Goal: Find specific page/section: Find specific page/section

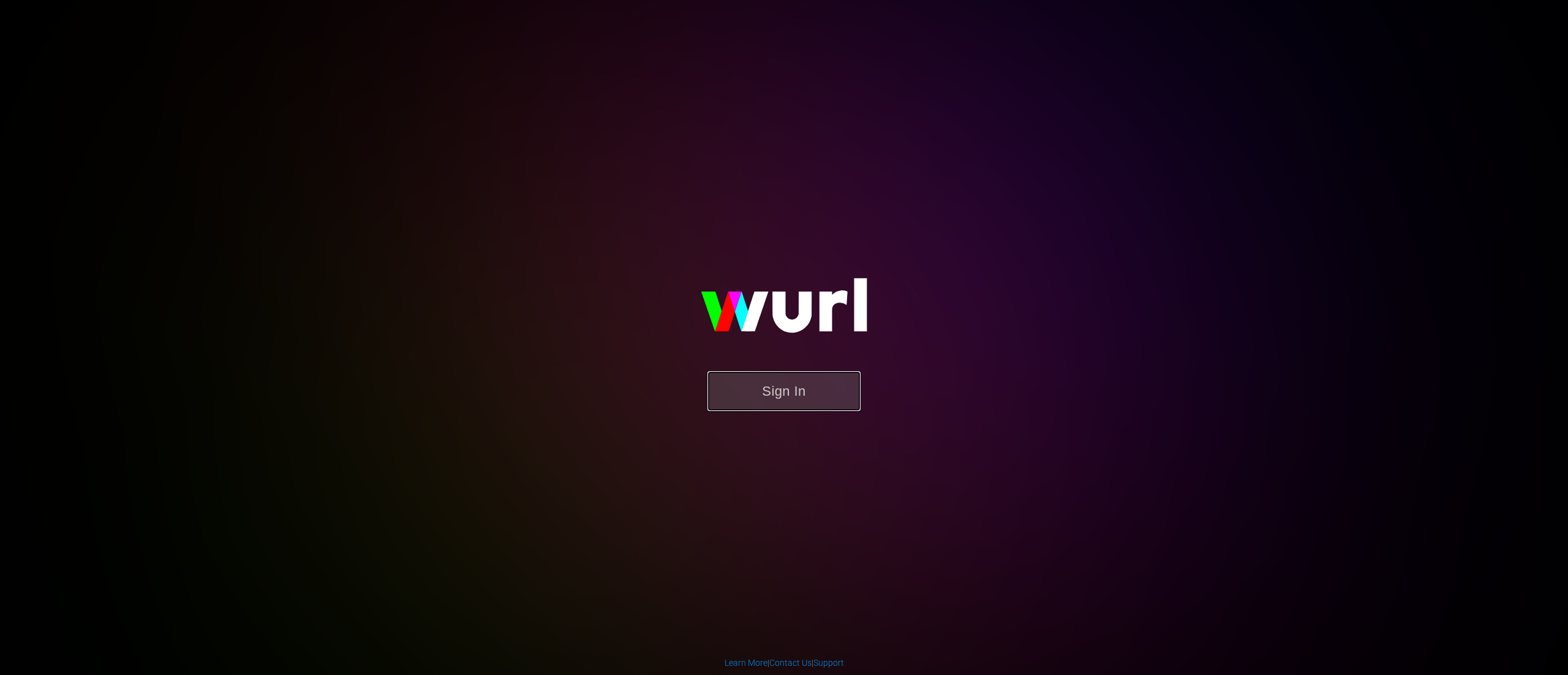
click at [785, 391] on button "Sign In" at bounding box center [784, 391] width 153 height 40
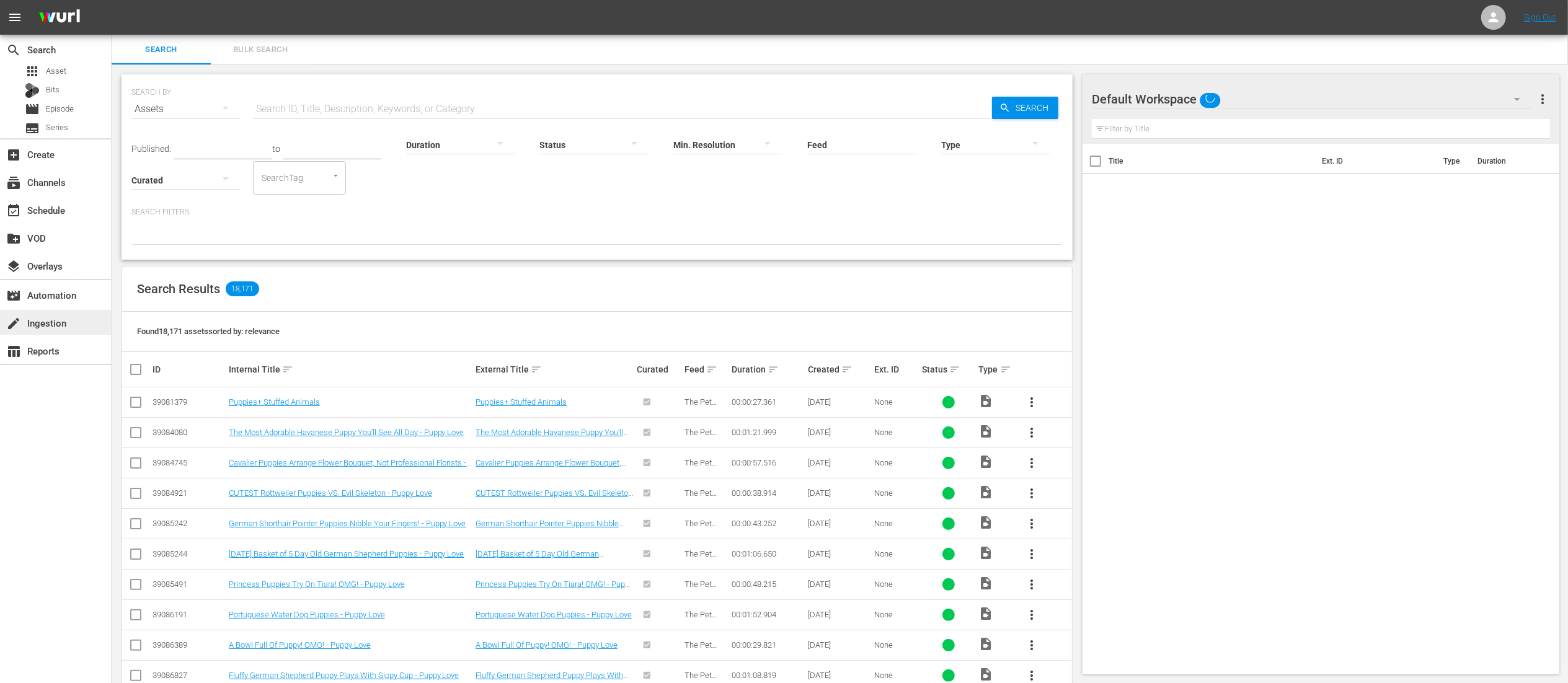
click at [38, 323] on div "create Ingestion" at bounding box center [34, 321] width 69 height 11
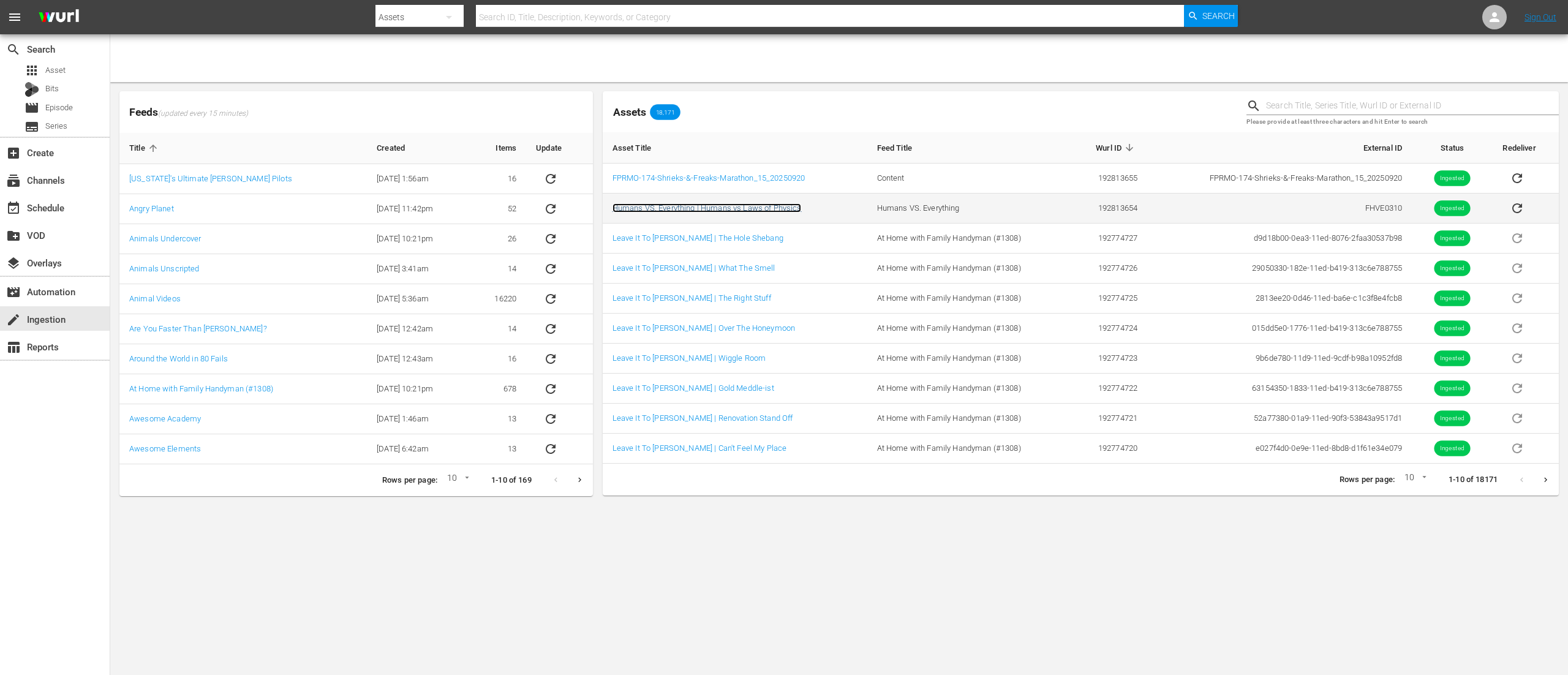
click at [782, 212] on link "Humans VS. Everything | Humans vs Laws of Physics" at bounding box center [707, 208] width 189 height 9
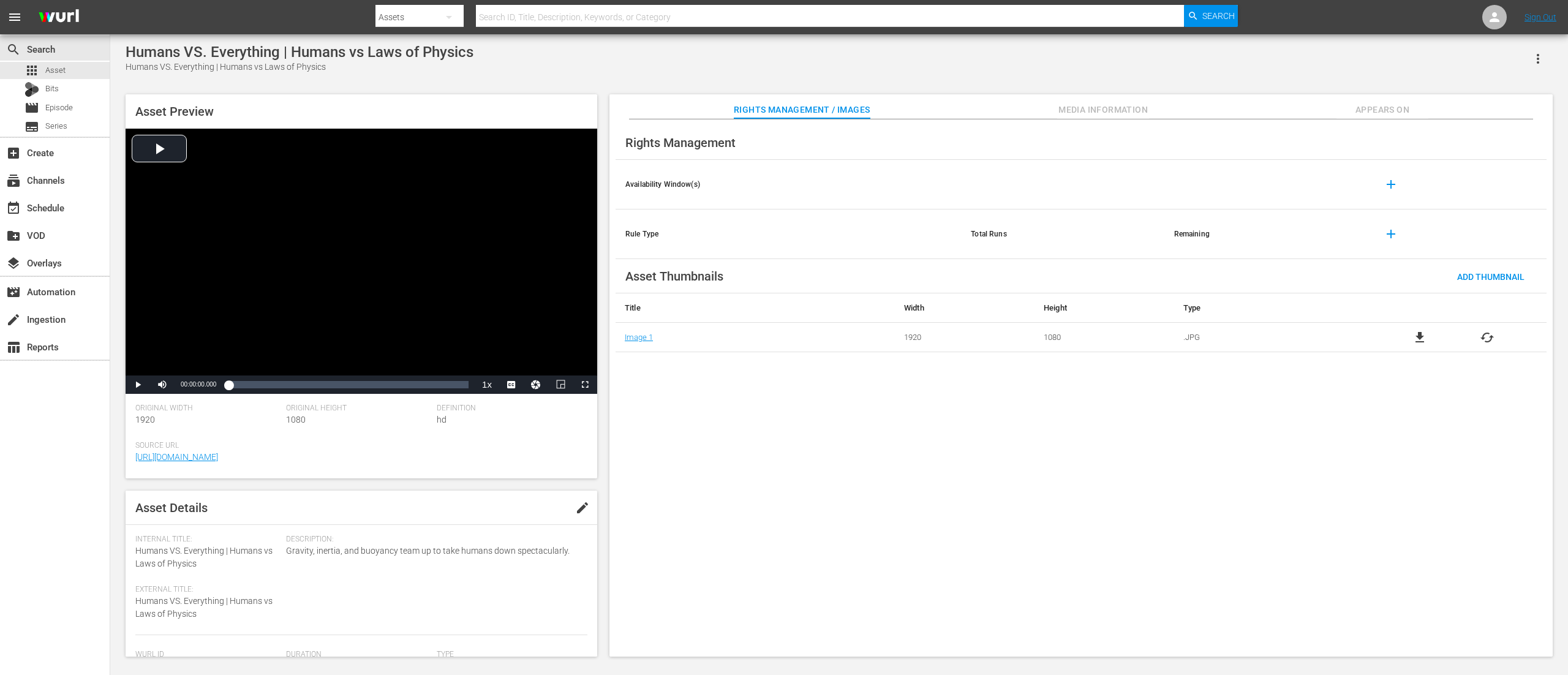
click at [1074, 108] on span "Media Information" at bounding box center [1103, 110] width 92 height 15
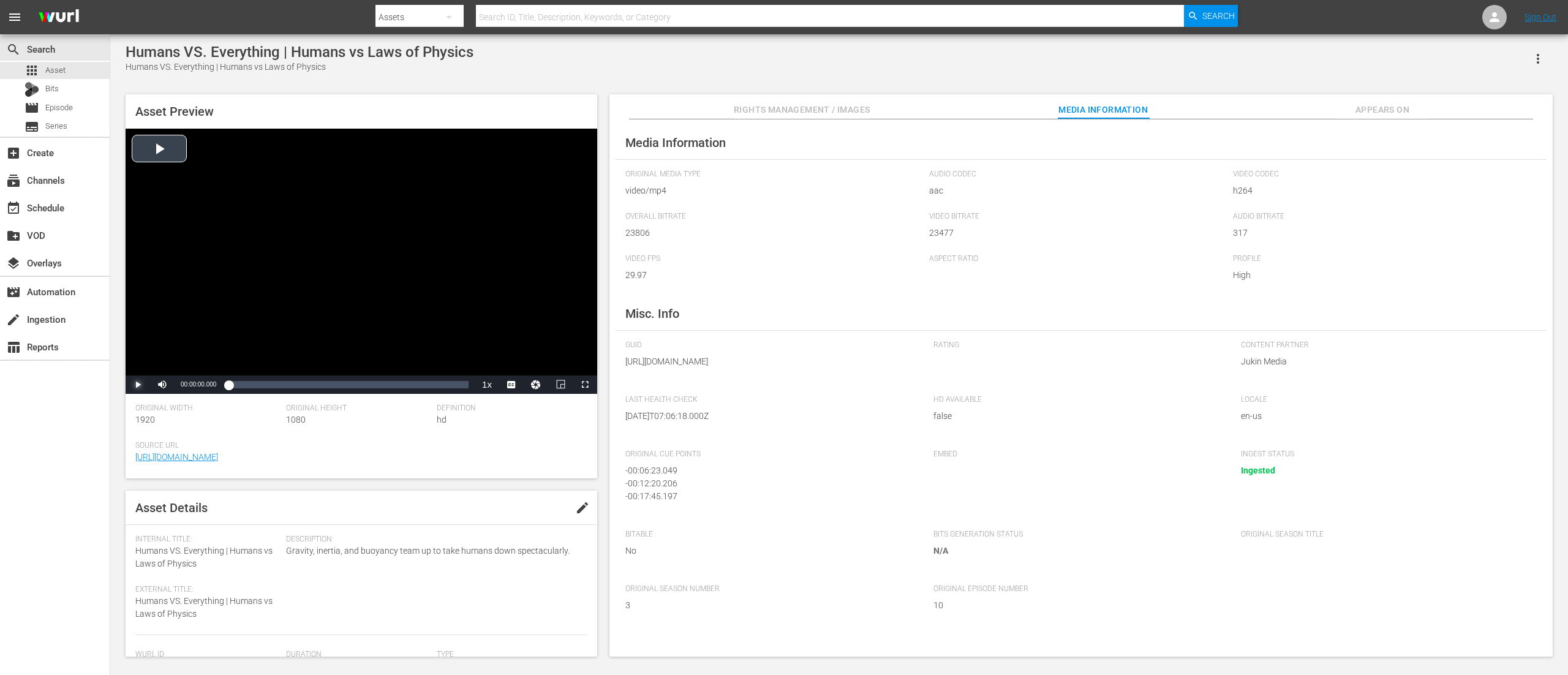
click at [138, 385] on span "Video Player" at bounding box center [138, 385] width 0 height 0
click at [585, 385] on span "Video Player" at bounding box center [585, 385] width 0 height 0
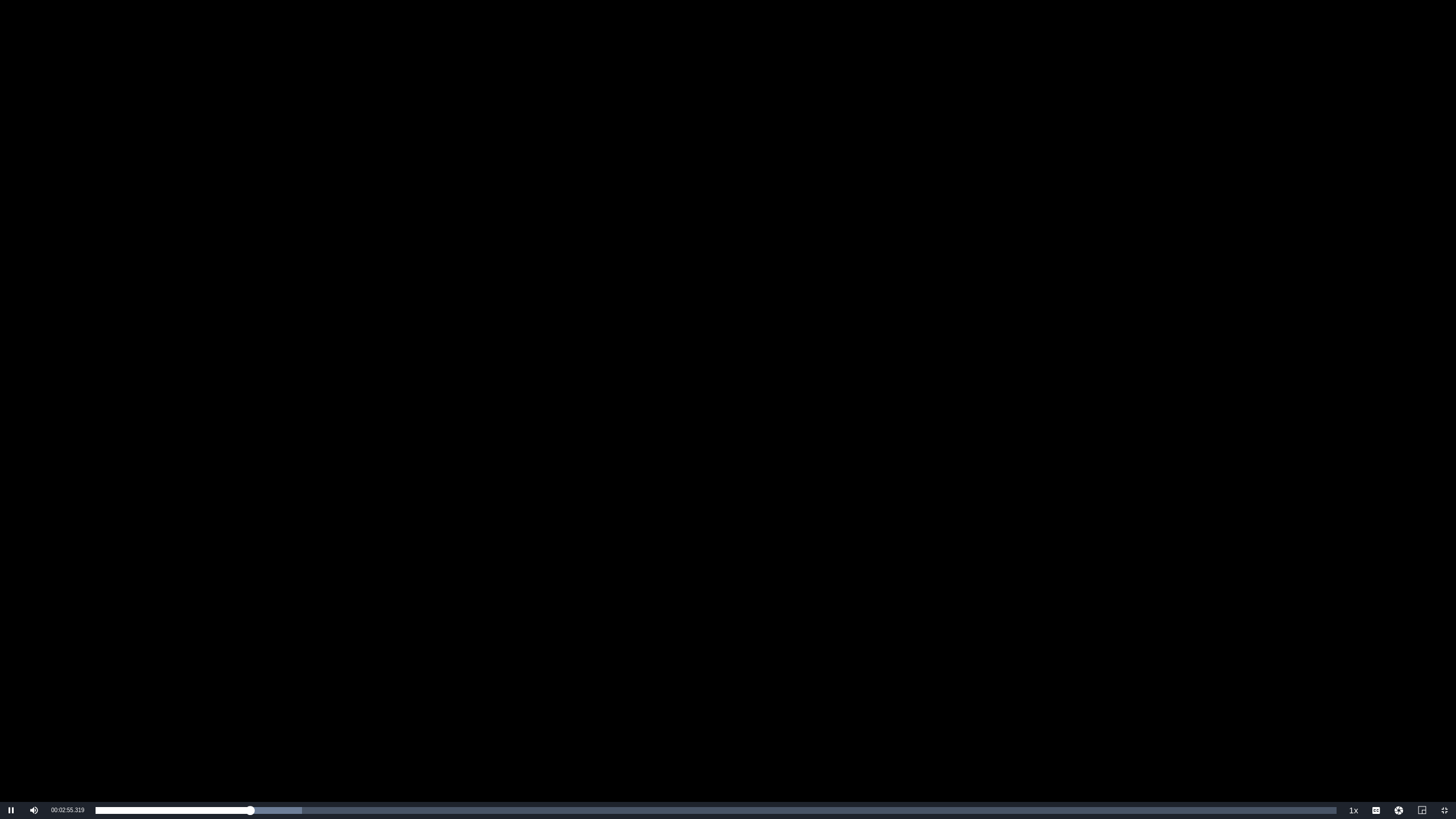
click at [261, 626] on div "Video Player" at bounding box center [728, 401] width 1456 height 802
click at [1350, 626] on span "2x" at bounding box center [1354, 747] width 7 height 8
click at [1355, 626] on span "1x" at bounding box center [1354, 771] width 7 height 8
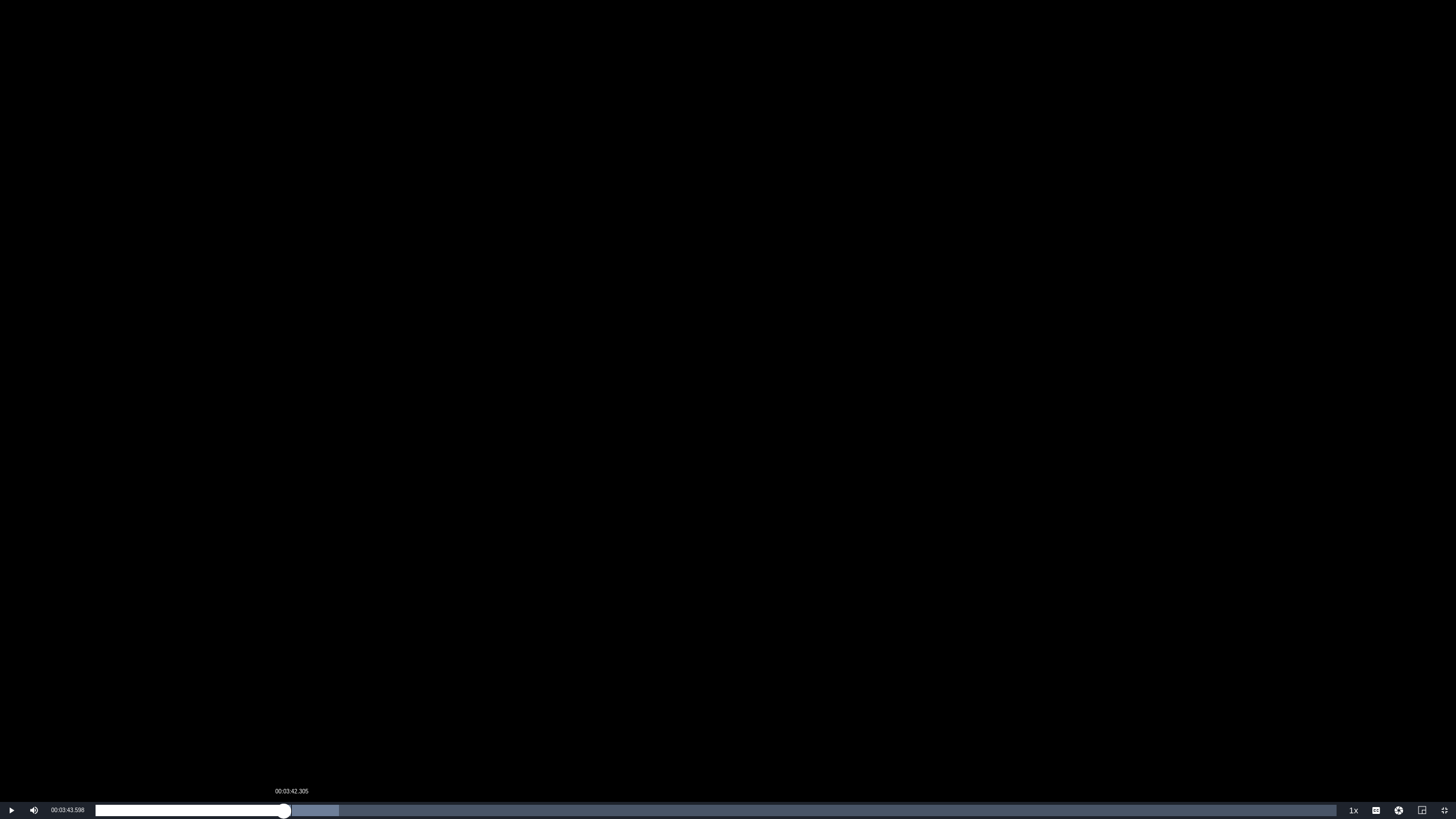
click at [284, 626] on div "00:03:33.968" at bounding box center [190, 811] width 189 height 12
click at [293, 626] on div "00:03:45.136" at bounding box center [195, 811] width 198 height 12
click at [303, 626] on div "00:03:56.229" at bounding box center [199, 811] width 208 height 12
click at [318, 626] on div "Loaded : 21.30% 00:04:12.678 00:04:01.721" at bounding box center [716, 811] width 1241 height 12
click at [327, 626] on div "00:04:14.026" at bounding box center [212, 811] width 232 height 12
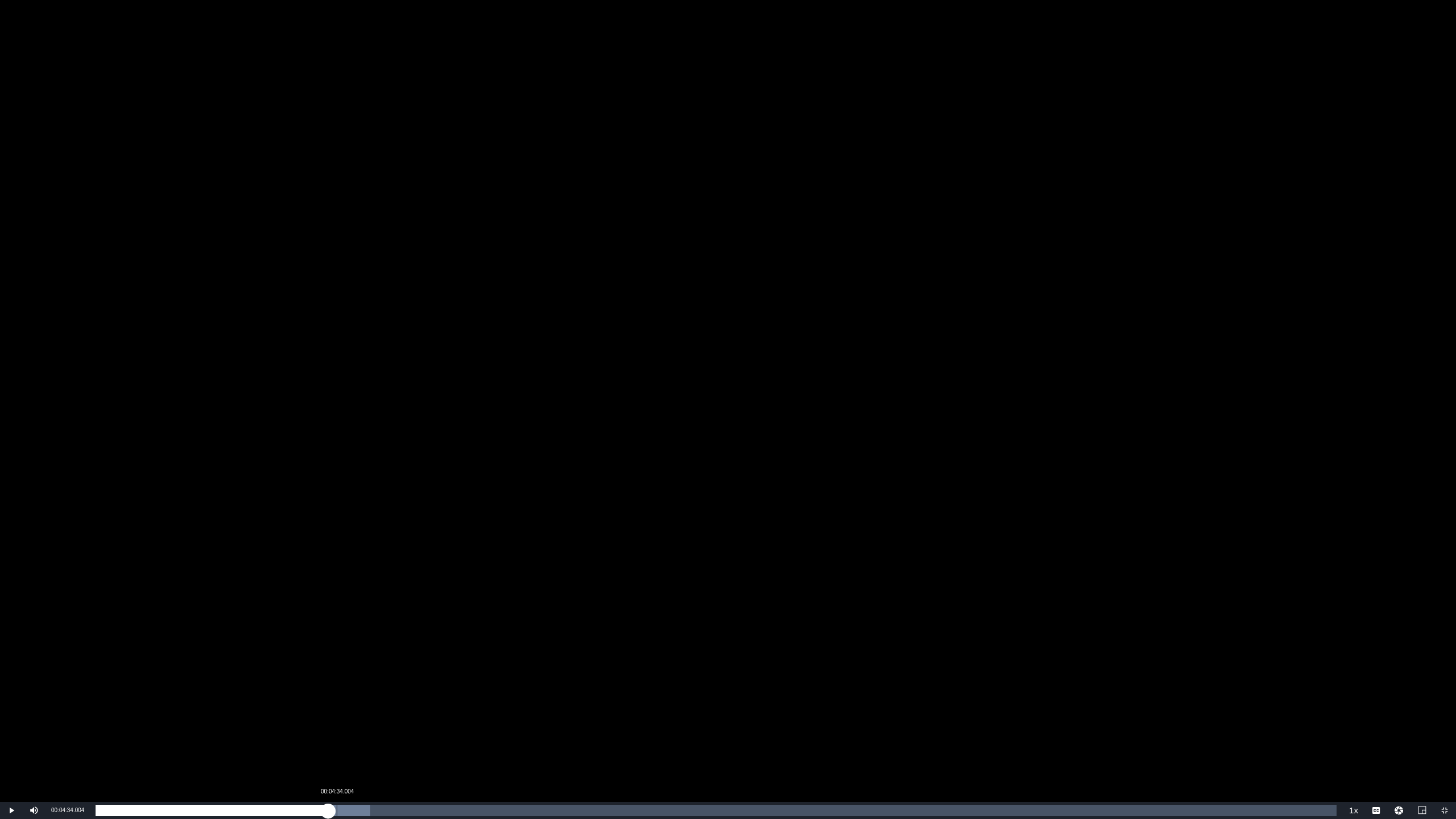
click at [328, 626] on div "00:04:24.283" at bounding box center [212, 811] width 233 height 12
click at [337, 626] on div "00:04:34.554" at bounding box center [217, 811] width 242 height 12
click at [354, 626] on div "Loaded : 23.42% 00:04:53.391 00:04:42.986" at bounding box center [716, 811] width 1241 height 12
click at [364, 626] on div "00:05:05.024" at bounding box center [364, 811] width 1 height 12
click at [365, 626] on div "00:05:05.746" at bounding box center [230, 811] width 269 height 12
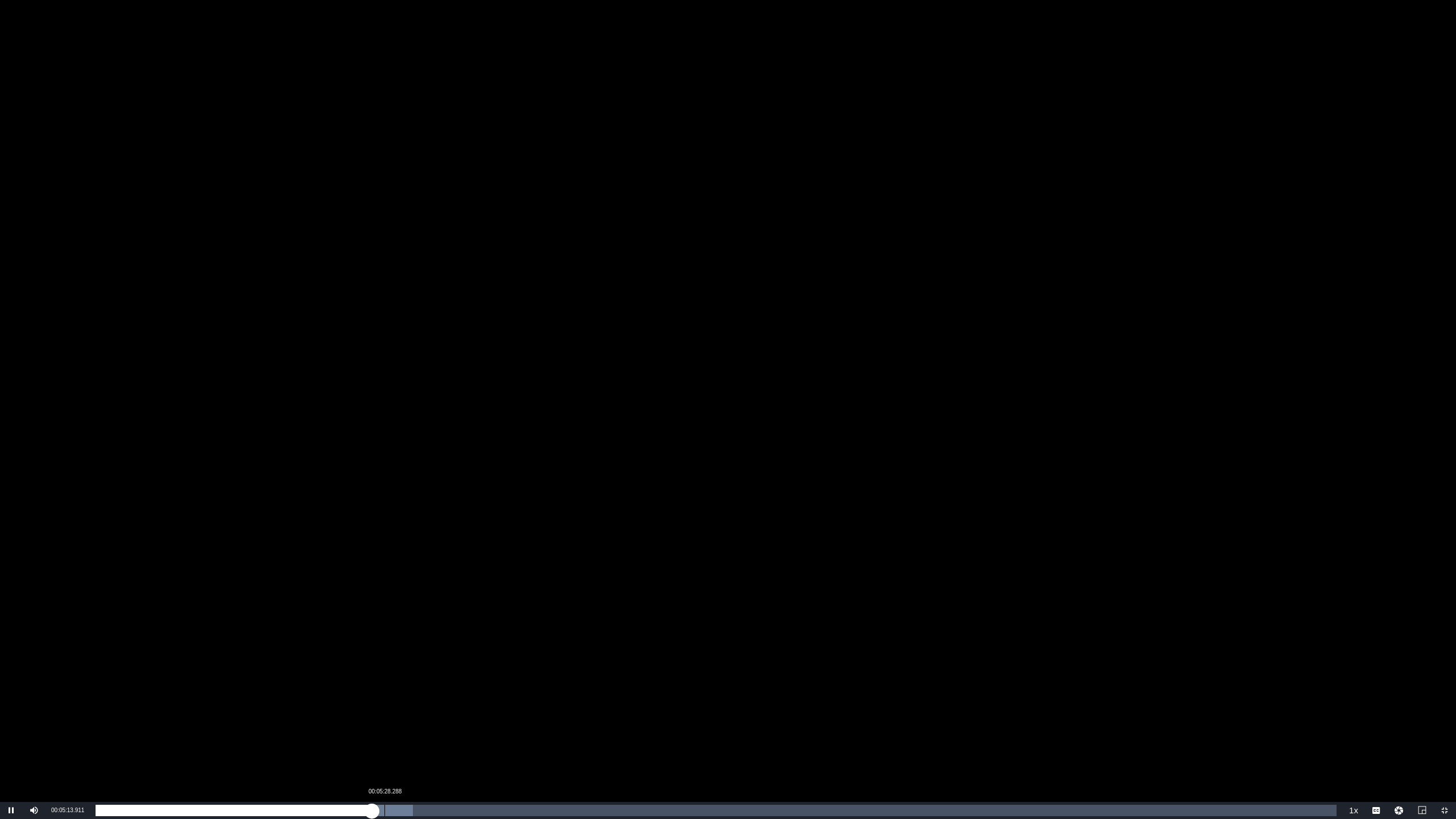
click at [385, 626] on div "Loaded : 25.55% 00:05:28.288 00:05:13.920" at bounding box center [716, 811] width 1241 height 12
click at [394, 626] on div "00:05:29.131" at bounding box center [245, 811] width 299 height 12
click at [395, 626] on div "00:05:40.285" at bounding box center [245, 811] width 299 height 12
click at [414, 626] on div "00:06:01.246" at bounding box center [414, 811] width 1 height 12
click at [427, 626] on div "Loaded : 27.68% 00:06:16.756 00:06:02.206" at bounding box center [716, 811] width 1241 height 12
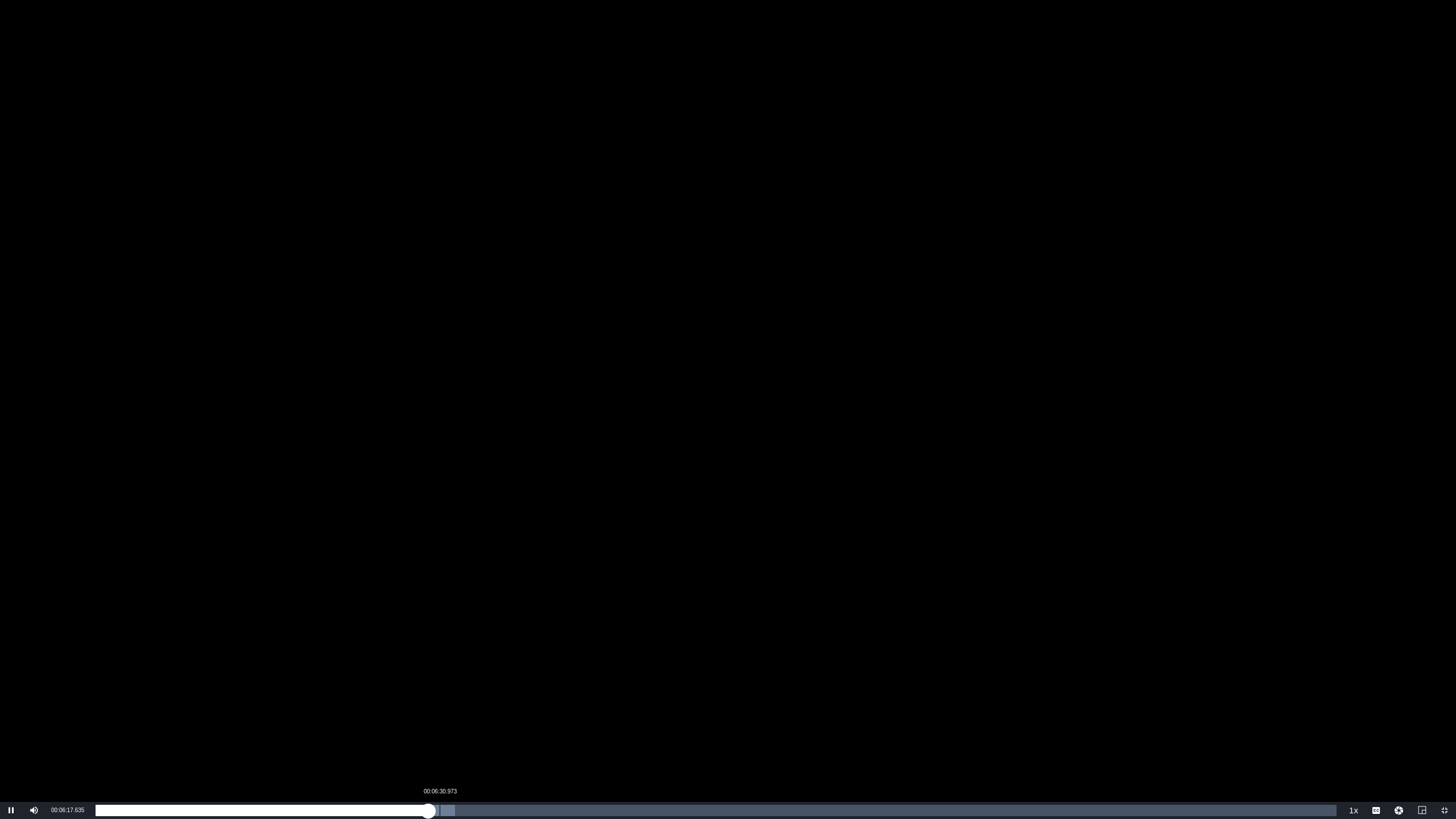
click at [439, 626] on div "Loaded : 28.96% 00:06:30.973 00:06:17.647" at bounding box center [716, 811] width 1241 height 12
click at [451, 626] on div "Loaded : 29.39% 00:06:43.252 00:06:32.312" at bounding box center [716, 811] width 1241 height 12
click at [463, 626] on div "Progress Bar" at bounding box center [447, 811] width 39 height 12
click at [475, 626] on div "00:07:11.686" at bounding box center [475, 811] width 1 height 12
click at [489, 626] on div "Loaded : 32.36% 00:07:27.196 00:07:13.558" at bounding box center [716, 811] width 1241 height 12
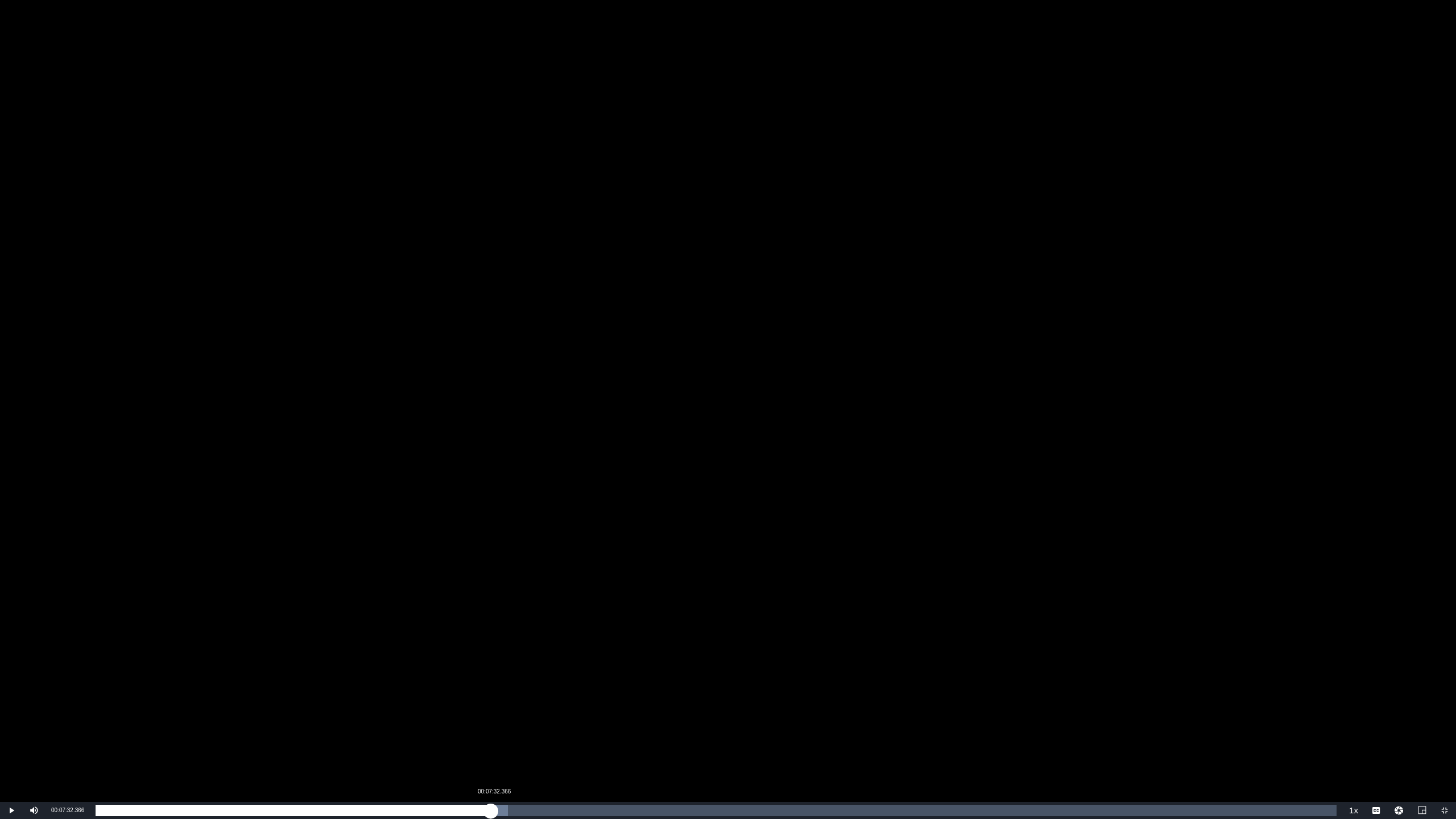
click at [491, 626] on div "00:07:29.356" at bounding box center [293, 811] width 395 height 12
click at [508, 626] on div "00:07:47.875" at bounding box center [508, 811] width 1 height 12
click at [520, 626] on div "Loaded : 34.08% 00:08:02.093 00:07:49.360" at bounding box center [716, 811] width 1241 height 12
click at [540, 626] on div "Loaded : 37.06% 00:08:25.357 00:08:09.520" at bounding box center [716, 811] width 1241 height 12
click at [556, 626] on div "Progress Bar" at bounding box center [539, 811] width 42 height 12
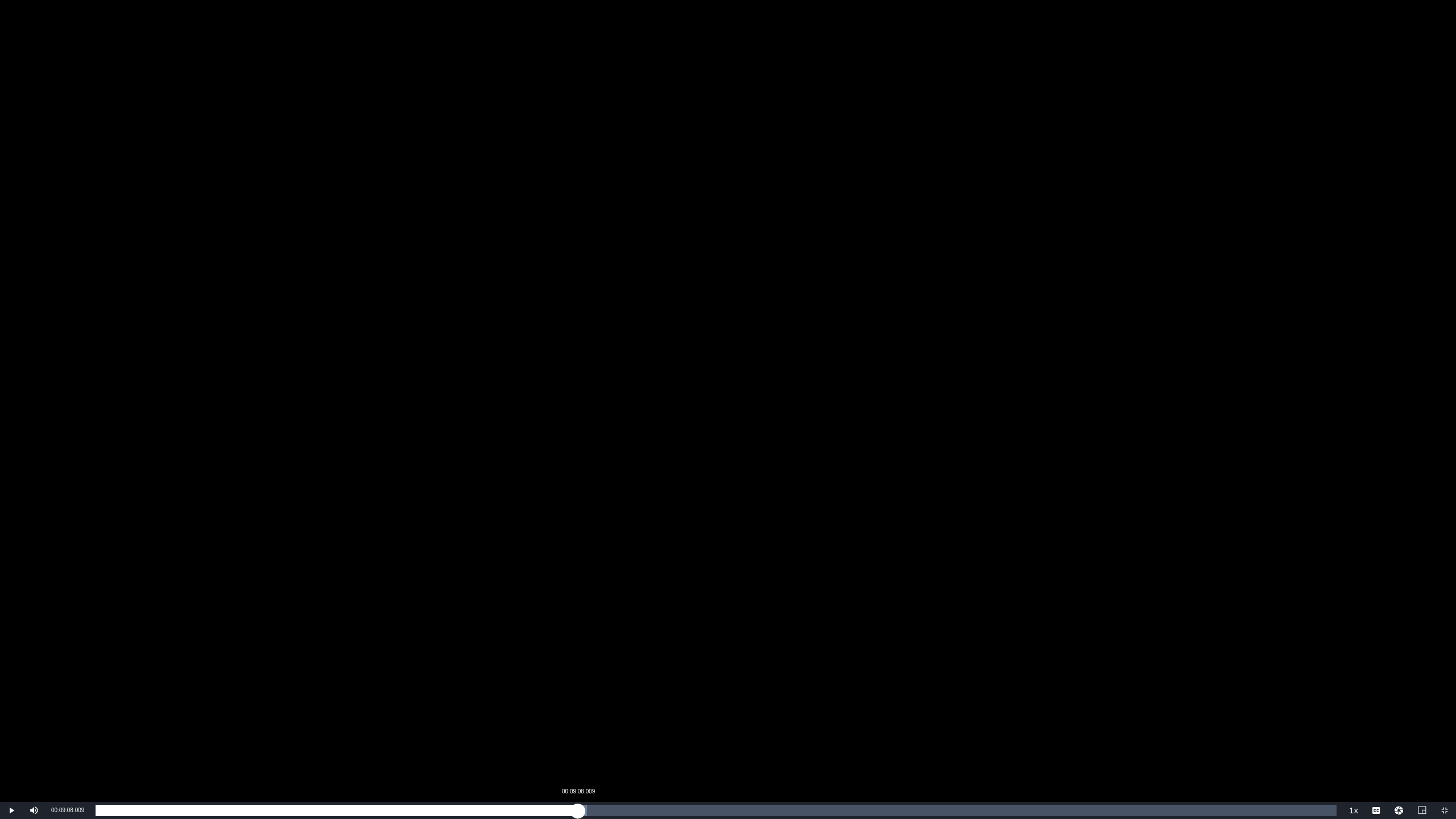
click at [578, 626] on div "Loaded : 39.60% 00:09:08.009 00:08:48.730" at bounding box center [716, 811] width 1253 height 17
click at [594, 626] on div "Loaded : 40.04% 00:09:24.811 00:09:09.501" at bounding box center [716, 811] width 1241 height 12
click at [616, 626] on div "00:09:51.953" at bounding box center [616, 811] width 1 height 12
click at [654, 626] on div "Loaded : 42.59% 00:10:34.605 00:09:52.891" at bounding box center [716, 811] width 1241 height 12
click at [705, 626] on div "Loaded : 45.99% 00:11:31.474 00:10:35.926" at bounding box center [716, 811] width 1241 height 12
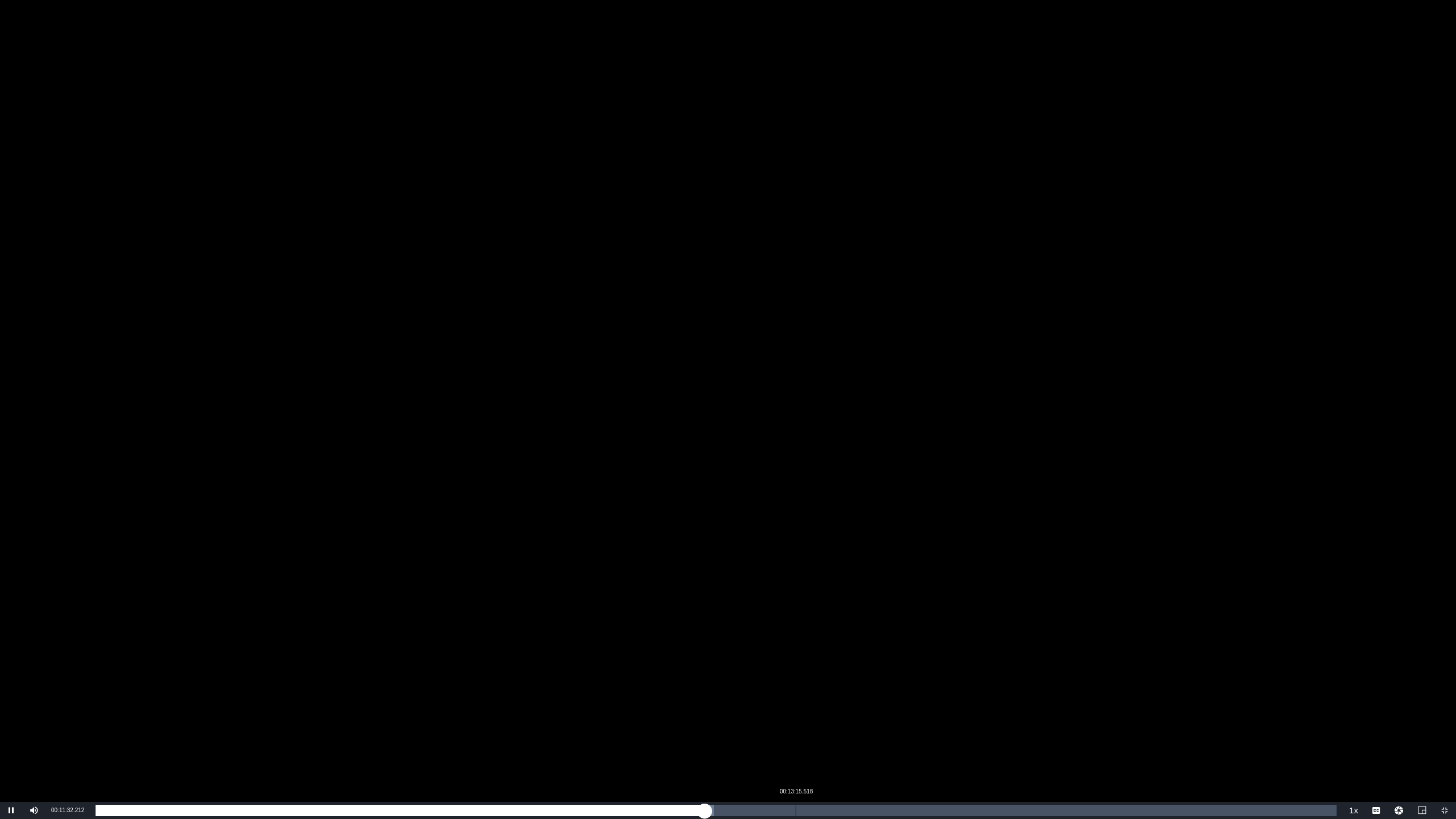
click at [795, 626] on div "Loaded : 49.83% 00:13:15.518 00:11:32.373" at bounding box center [716, 811] width 1253 height 17
click at [784, 626] on div "00:13:01.947" at bounding box center [784, 811] width 1 height 12
click at [841, 626] on div "Loaded : 55.80% 00:14:06.570 00:13:02.774" at bounding box center [716, 811] width 1253 height 17
click at [890, 626] on div "Loaded : 61.76% 00:15:02.147 00:14:09.404" at bounding box center [716, 811] width 1241 height 12
click at [979, 626] on div "Loaded : 65.17% 00:16:44.252 00:15:04.468" at bounding box center [716, 811] width 1241 height 12
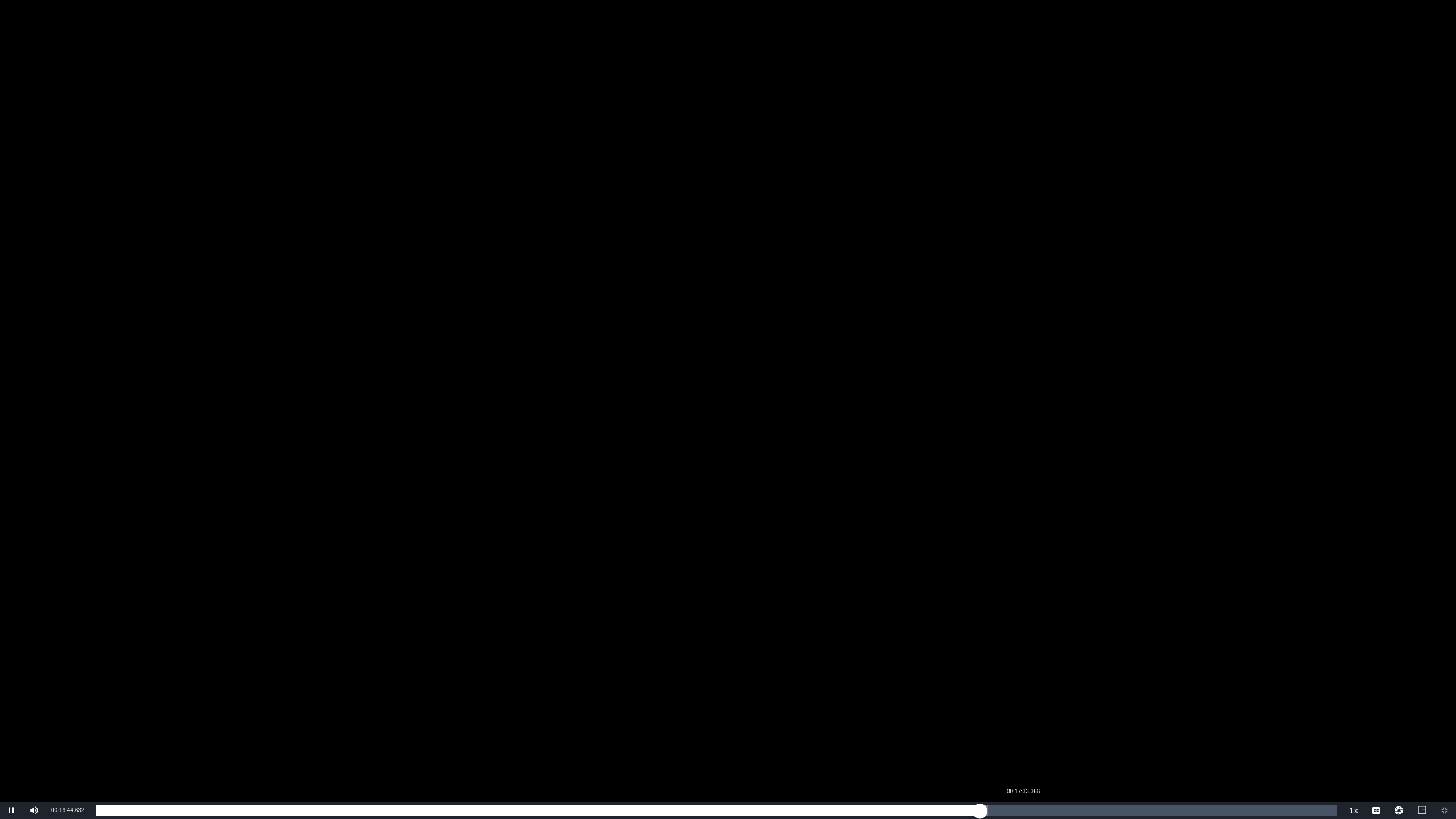
click at [1023, 626] on div "Loaded : 71.97% 00:17:33.366 00:16:44.705" at bounding box center [716, 811] width 1253 height 17
click at [1070, 626] on div "Loaded : 76.24% 00:18:27.004 00:17:35.619" at bounding box center [716, 811] width 1241 height 12
click at [1141, 626] on div "00:19:47.784" at bounding box center [1141, 811] width 1 height 12
click at [1171, 626] on div "00:20:21.388" at bounding box center [1171, 811] width 1 height 12
click at [1226, 626] on div "Loaded : 88.60% 00:21:24.719 00:20:24.679" at bounding box center [716, 811] width 1241 height 12
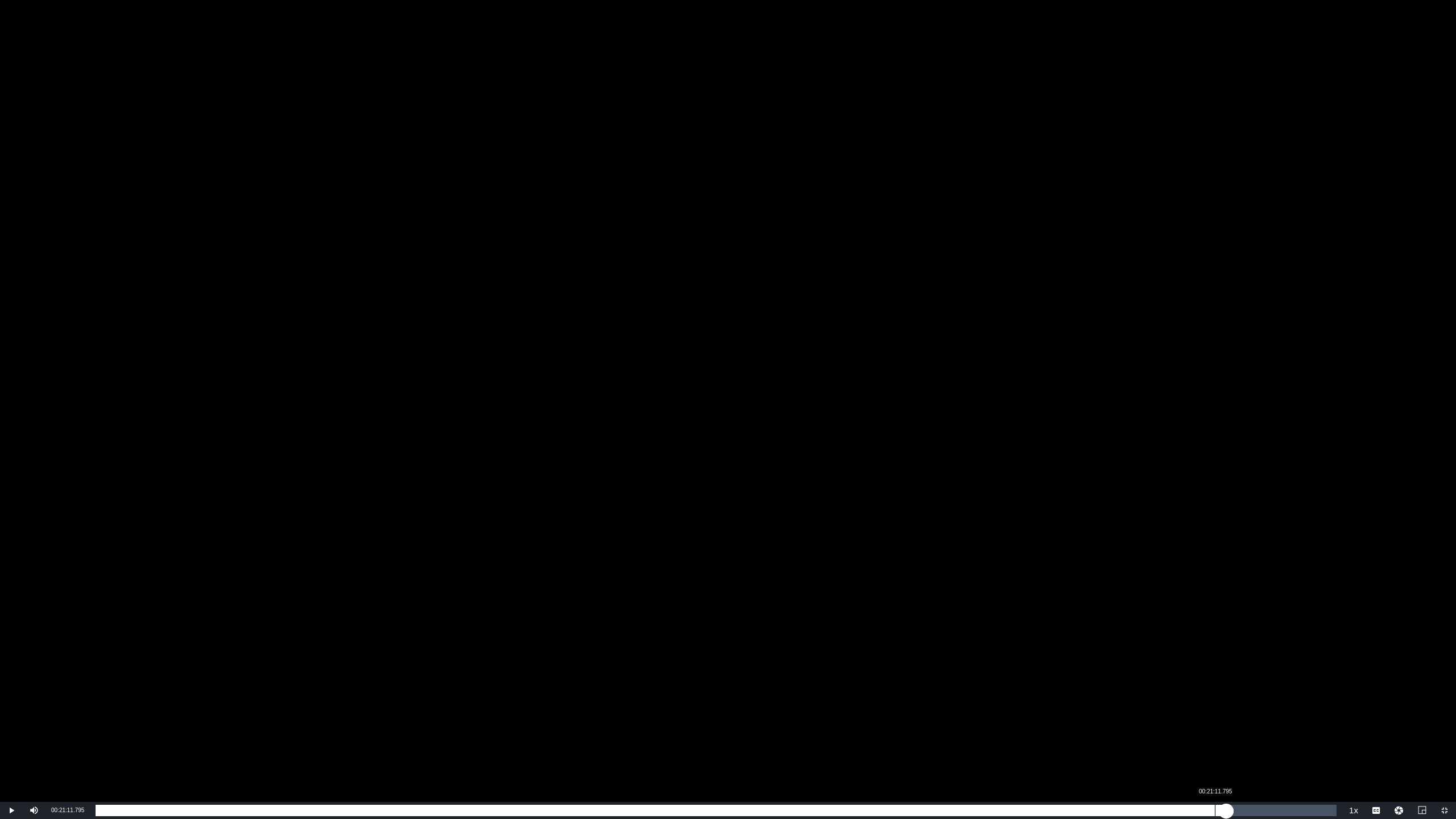
click at [1215, 626] on div "00:21:11.795" at bounding box center [1215, 811] width 1 height 12
click at [1199, 626] on div "00:21:12.755" at bounding box center [647, 811] width 1103 height 12
click at [1179, 626] on div "Loaded : 89.02% 00:20:30.436 00:20:54.429" at bounding box center [716, 811] width 1241 height 12
click at [1172, 626] on div "00:20:31.770" at bounding box center [638, 811] width 1084 height 12
click at [1168, 626] on div "00:20:24.694" at bounding box center [634, 811] width 1078 height 12
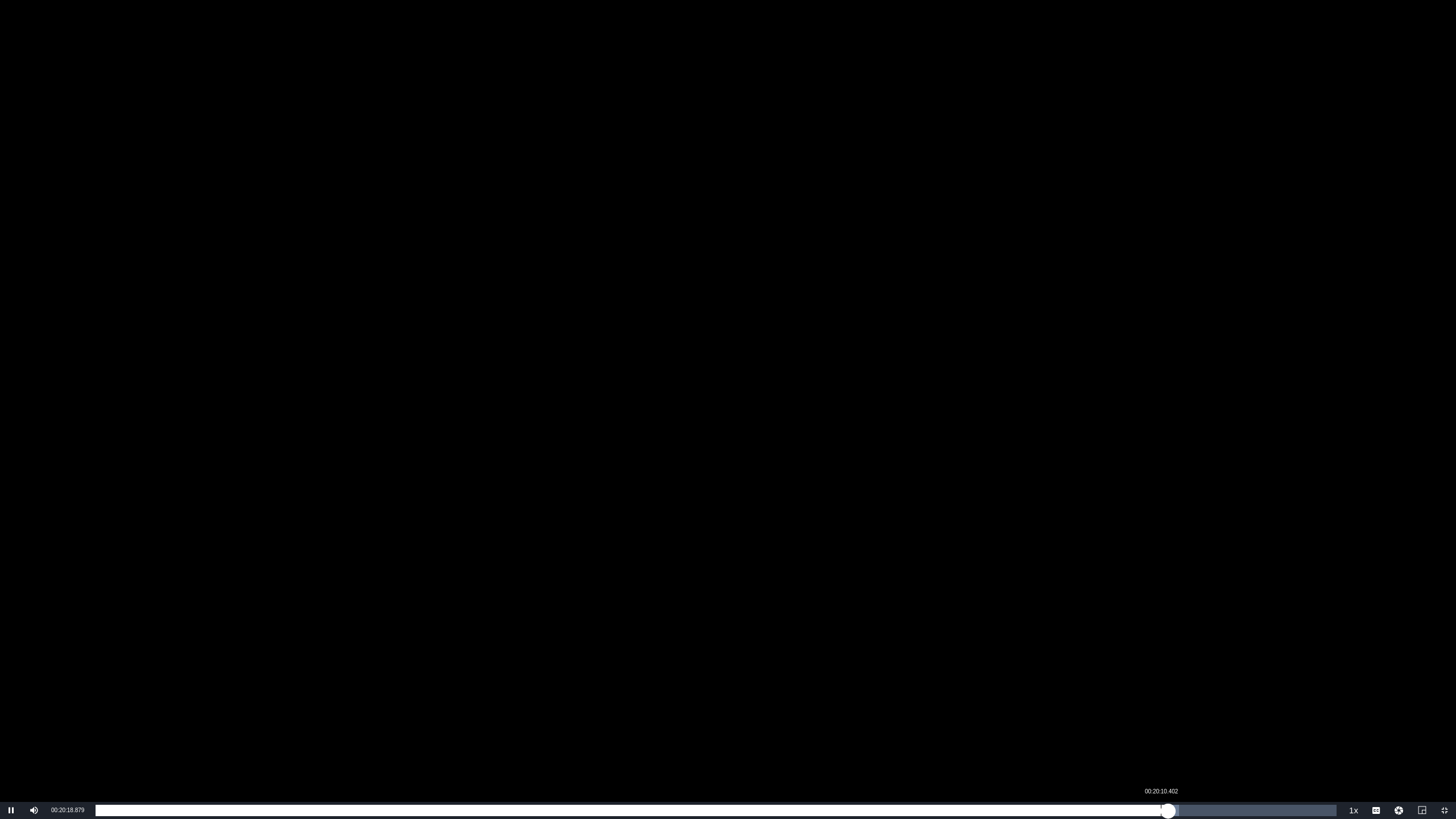
click at [1161, 626] on div "00:20:19.121" at bounding box center [632, 811] width 1073 height 12
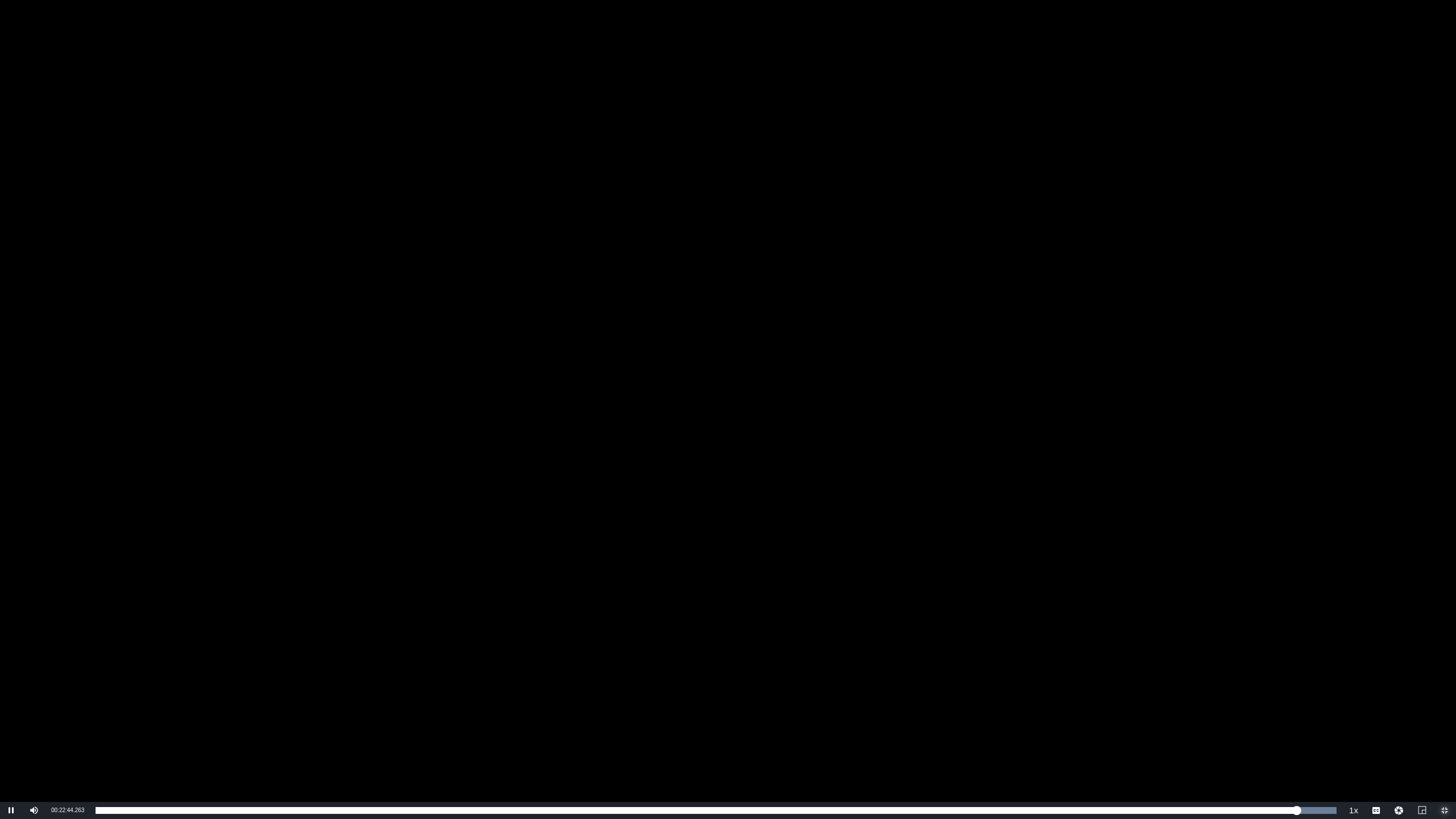
click at [1445, 626] on span "Video Player" at bounding box center [1445, 811] width 0 height 0
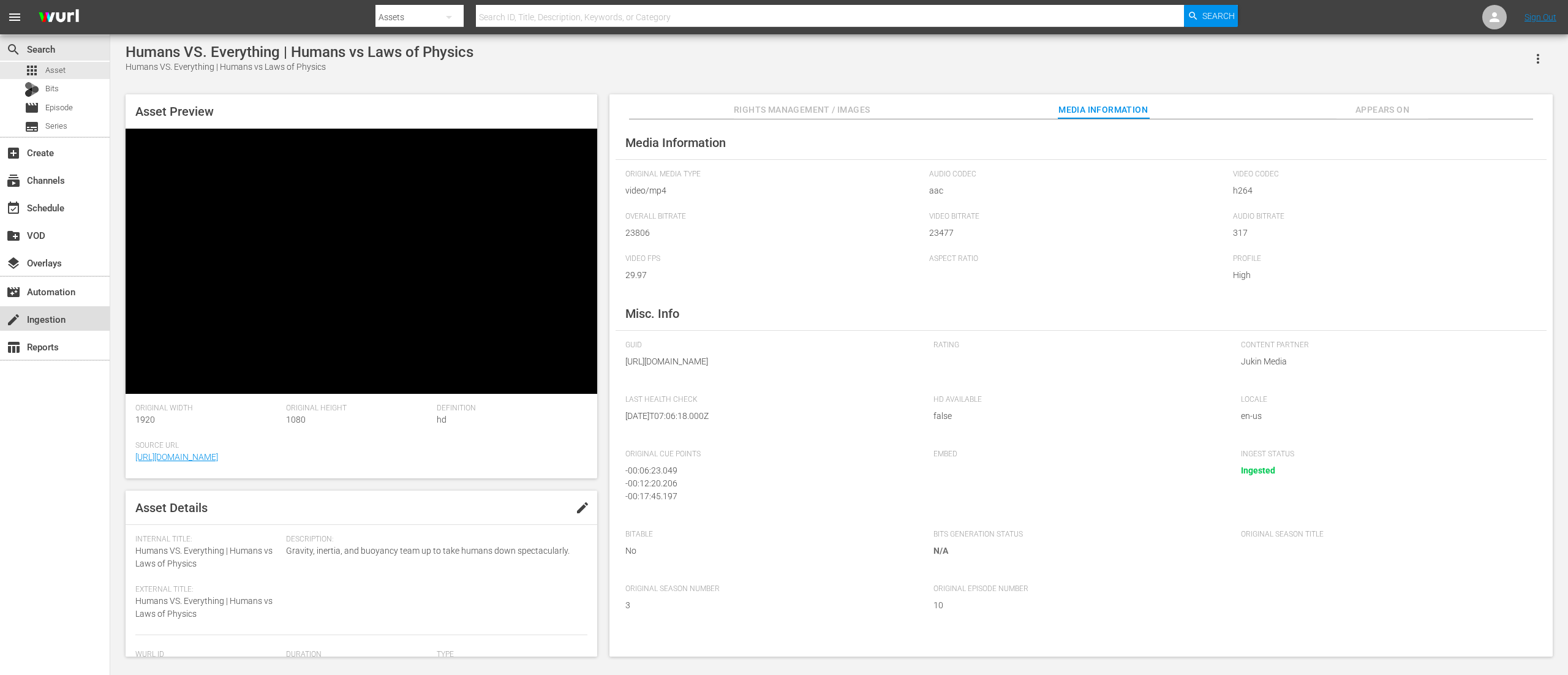
click at [59, 318] on div "create Ingestion" at bounding box center [34, 317] width 69 height 11
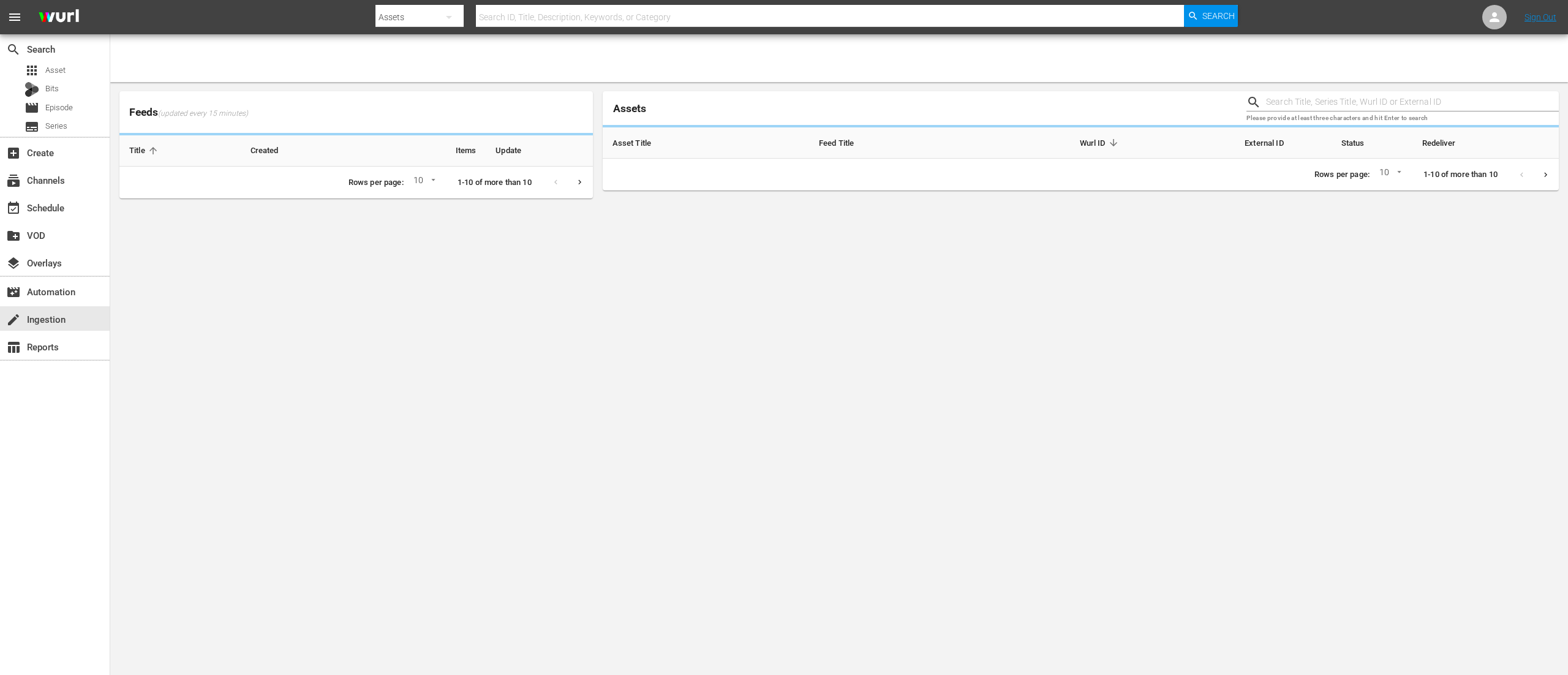
click at [504, 9] on input "text" at bounding box center [830, 17] width 708 height 29
click at [535, 19] on input "text" at bounding box center [830, 17] width 708 height 29
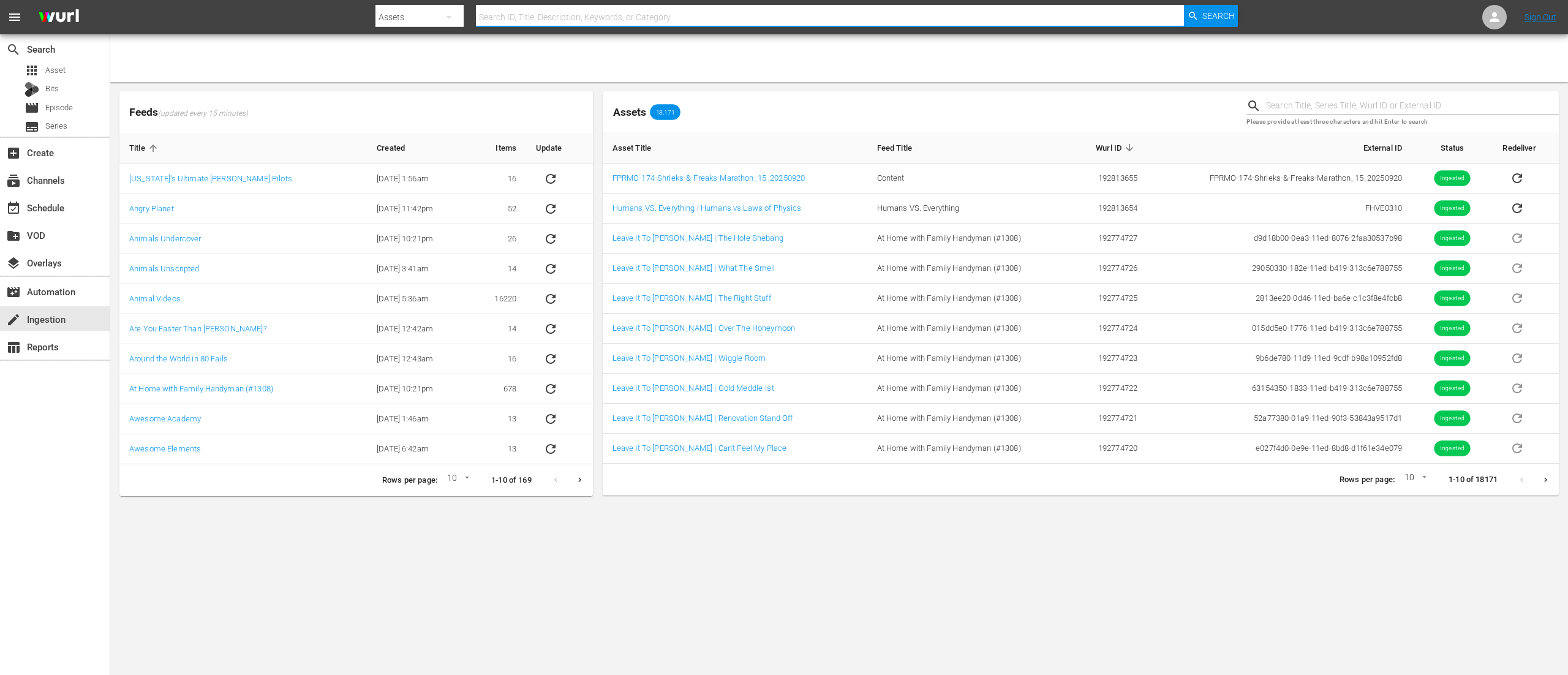
click at [499, 12] on input "text" at bounding box center [830, 17] width 708 height 29
click at [528, 19] on input "fhve" at bounding box center [830, 17] width 708 height 29
type input "fhve03"
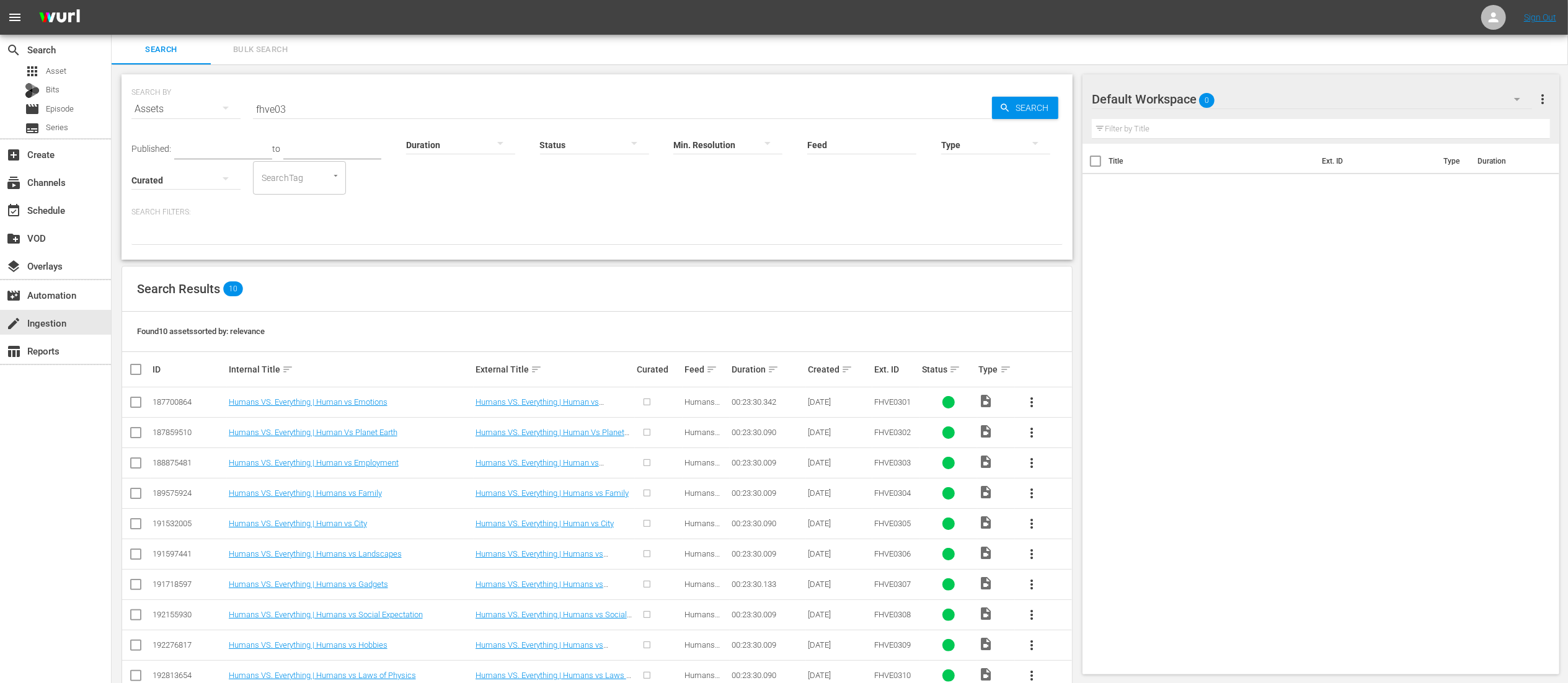
scroll to position [33, 0]
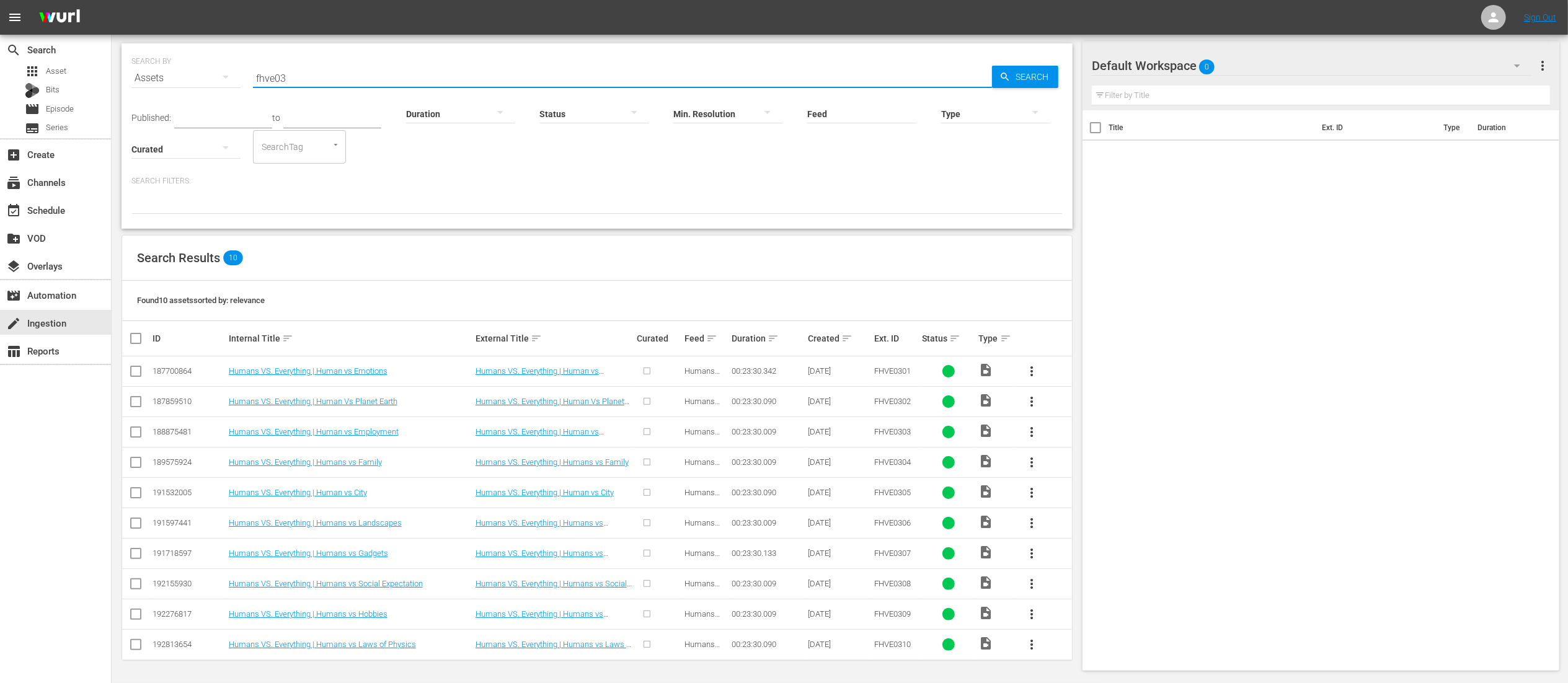
click at [348, 76] on input "fhve03" at bounding box center [623, 78] width 739 height 29
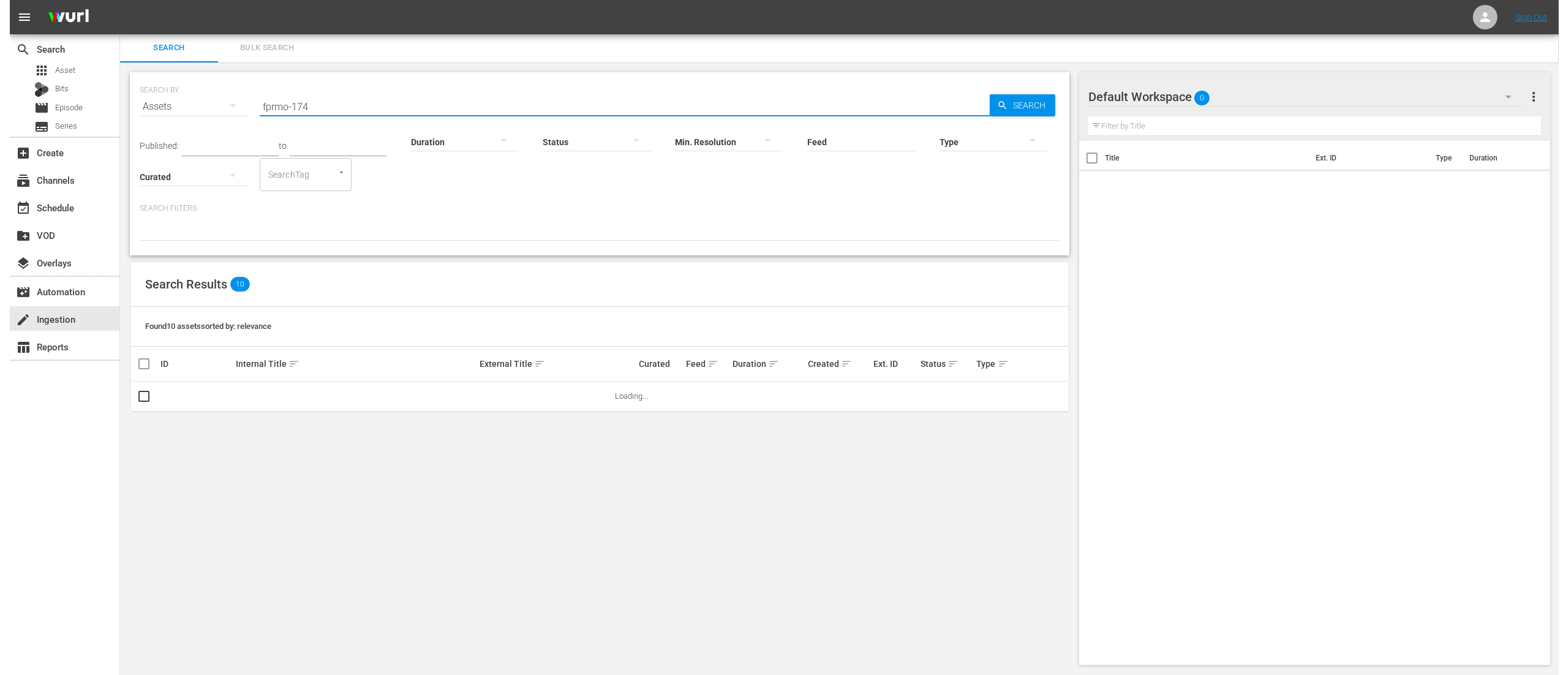
scroll to position [0, 0]
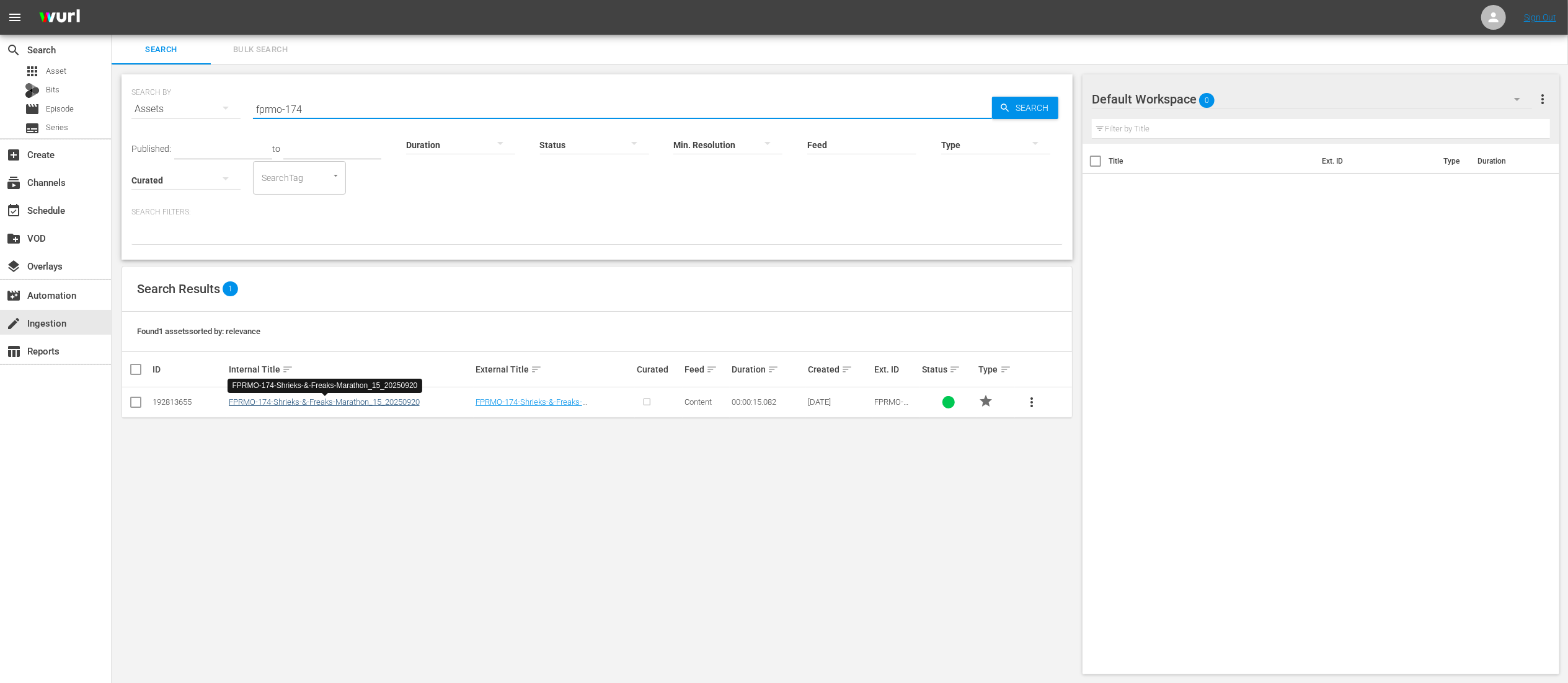
type input "fprmo-174"
click at [320, 406] on link "FPRMO-174-Shrieks-&-Freaks-Marathon_15_20250920" at bounding box center [324, 402] width 191 height 9
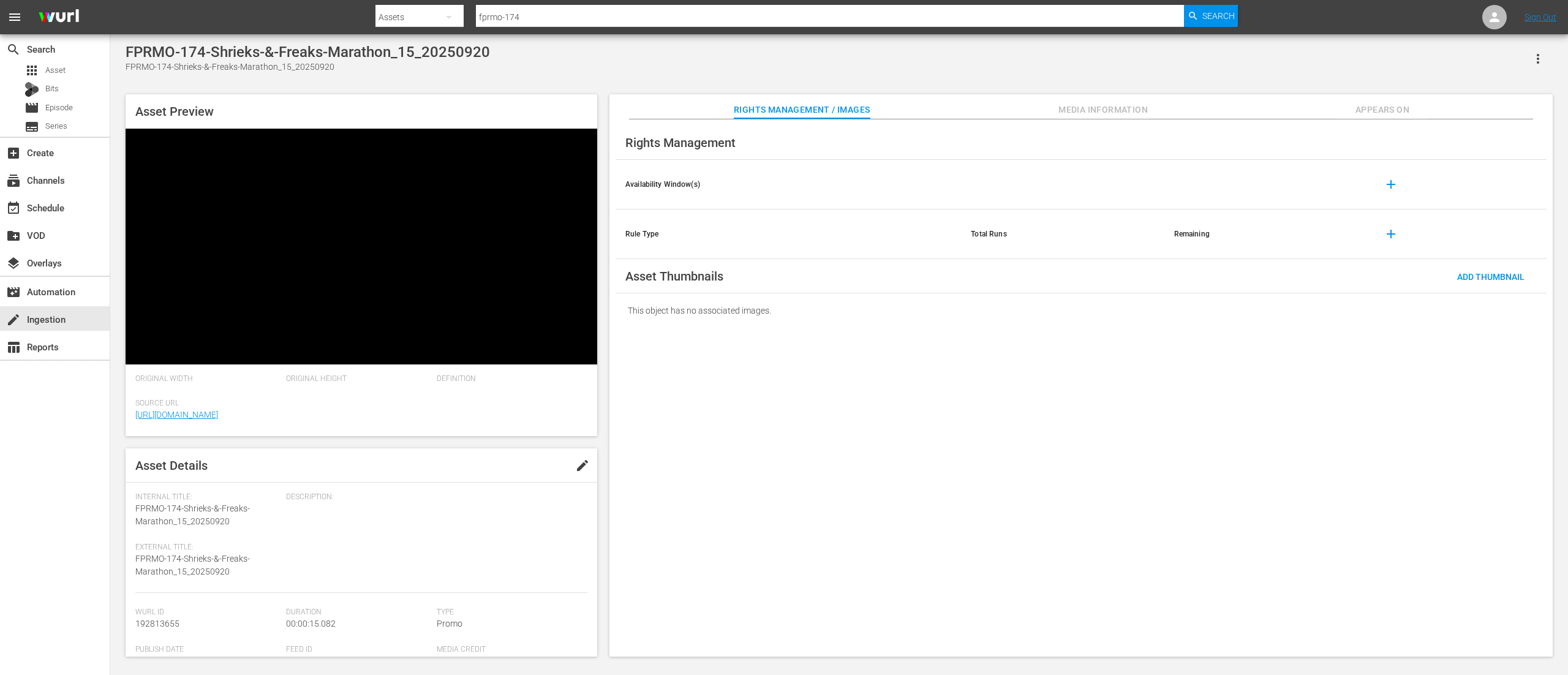
click at [1073, 104] on span "Media Information" at bounding box center [1103, 110] width 92 height 15
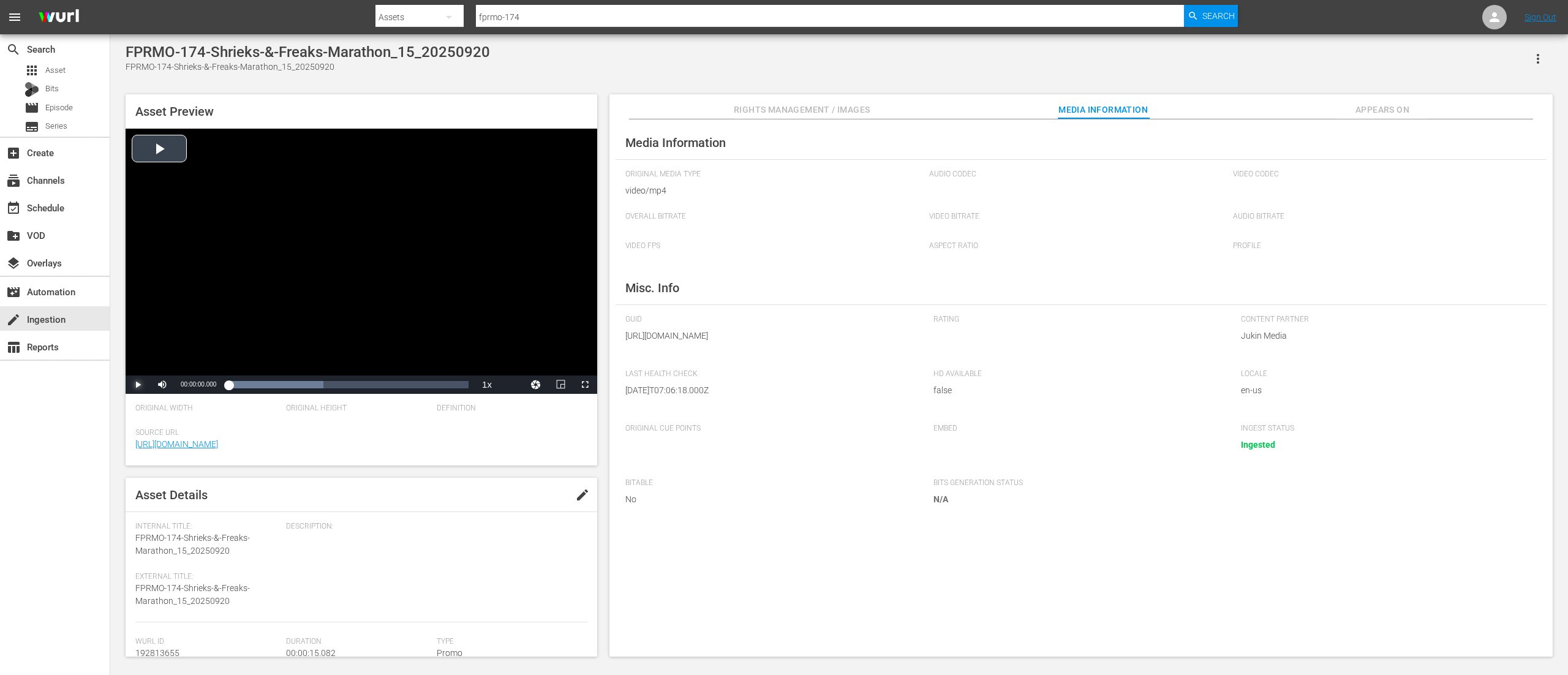
click at [138, 385] on span "Video Player" at bounding box center [138, 385] width 0 height 0
click at [383, 383] on div "Progress Bar" at bounding box center [349, 385] width 240 height 12
click at [435, 387] on div "Loaded : 100.00% 00:00:12.965 00:00:10.604" at bounding box center [349, 385] width 240 height 12
